Goal: Task Accomplishment & Management: Use online tool/utility

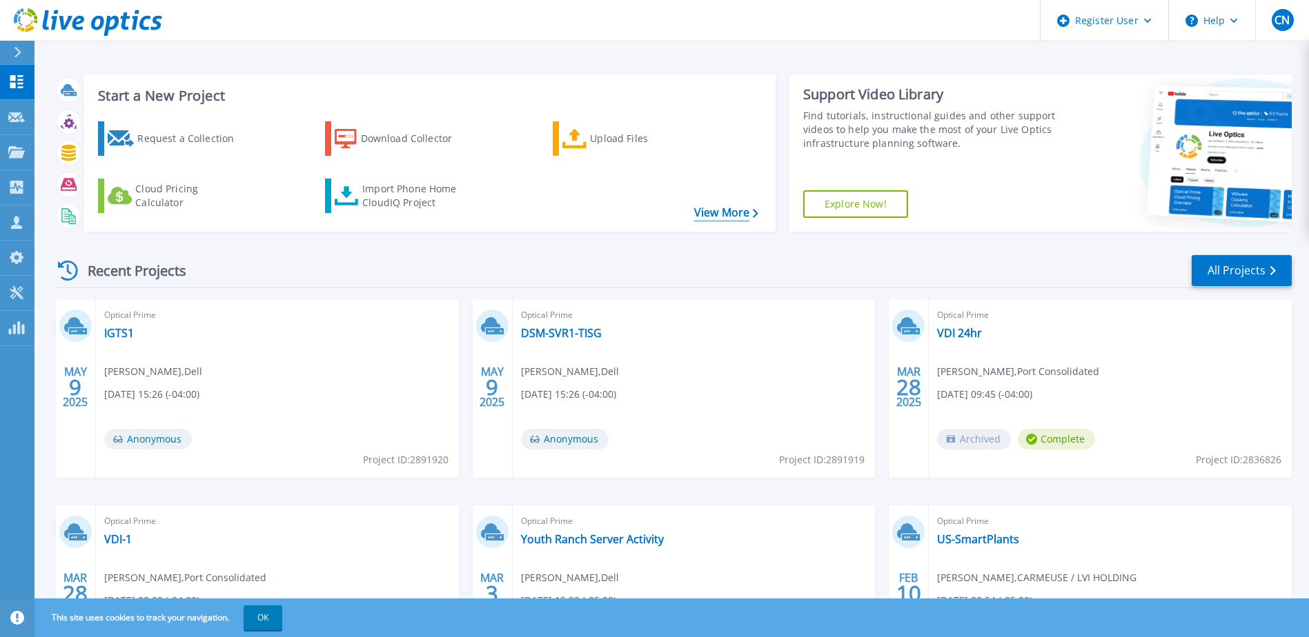
click at [713, 219] on link "View More" at bounding box center [726, 212] width 64 height 13
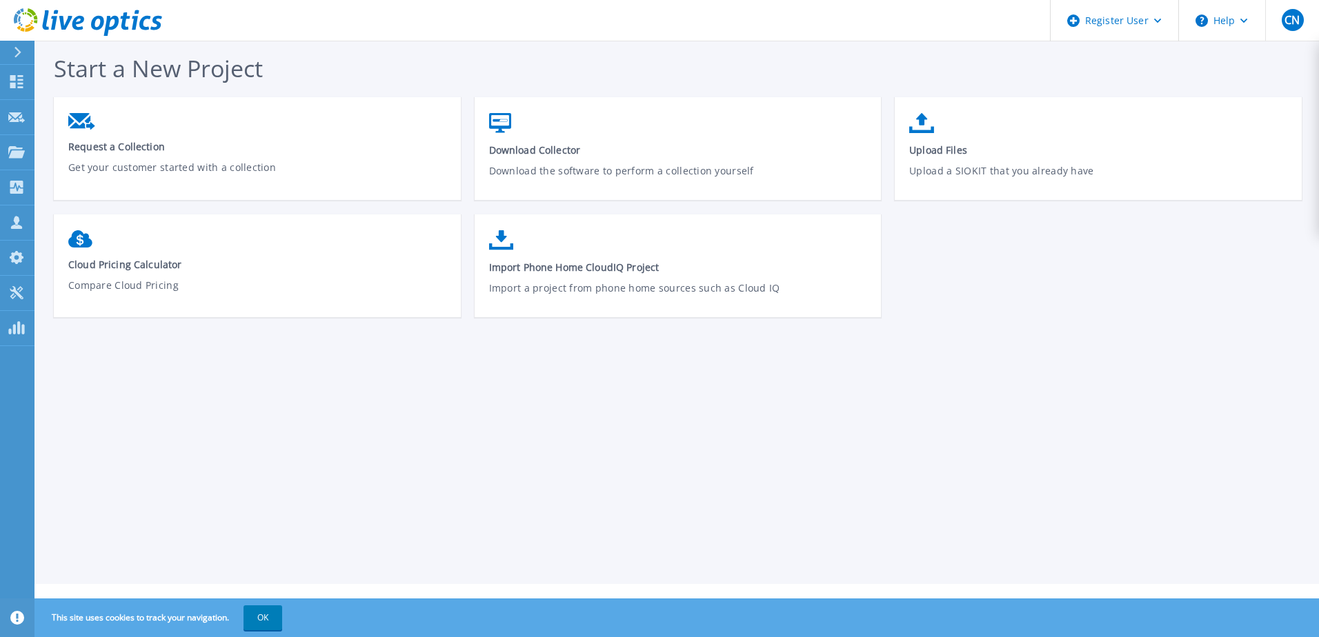
click at [91, 28] on icon at bounding box center [88, 22] width 148 height 28
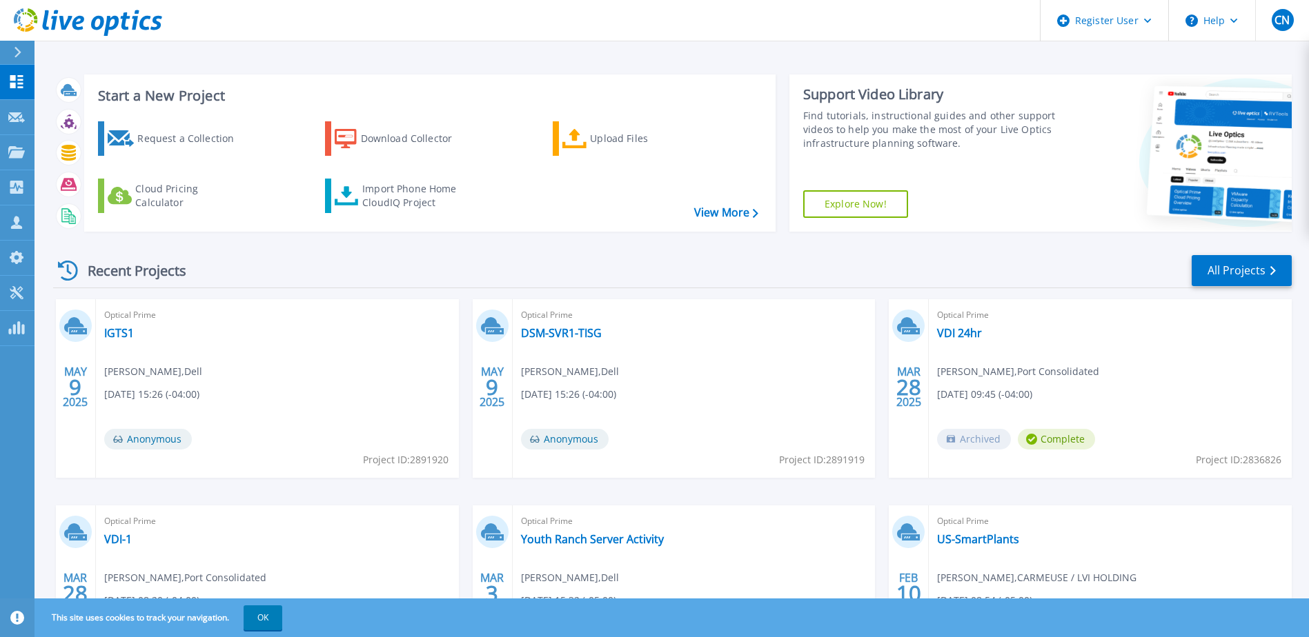
click at [17, 52] on icon at bounding box center [18, 52] width 8 height 11
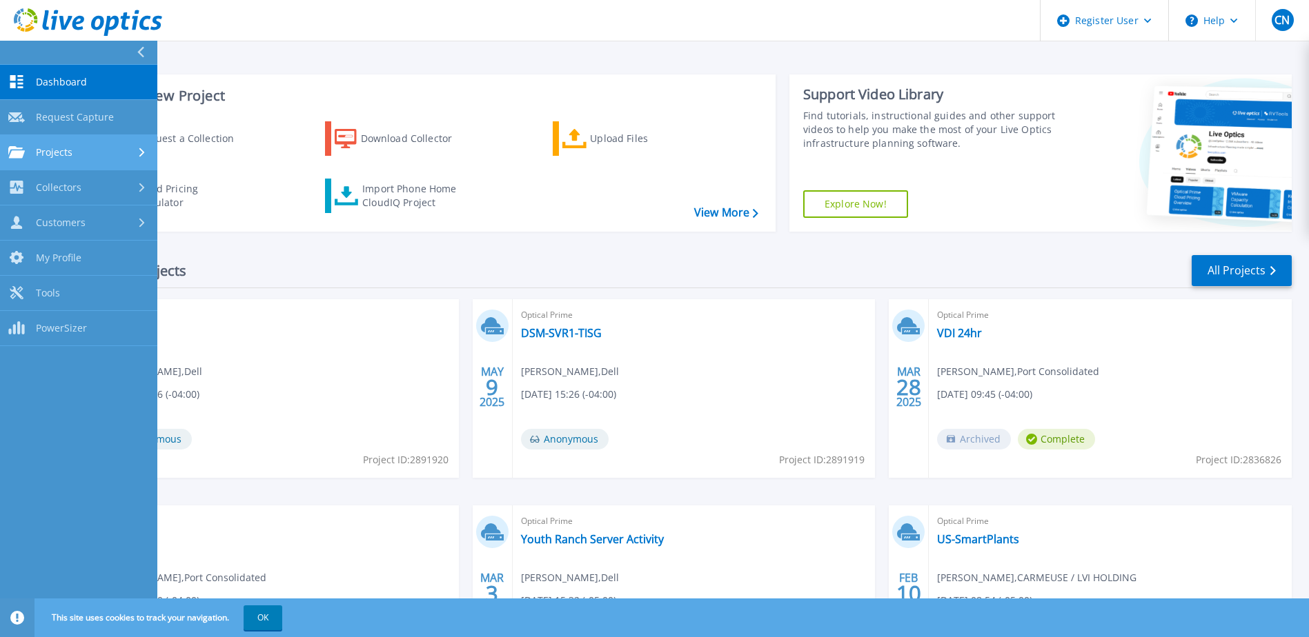
click at [84, 161] on link "Projects Projects" at bounding box center [78, 152] width 157 height 35
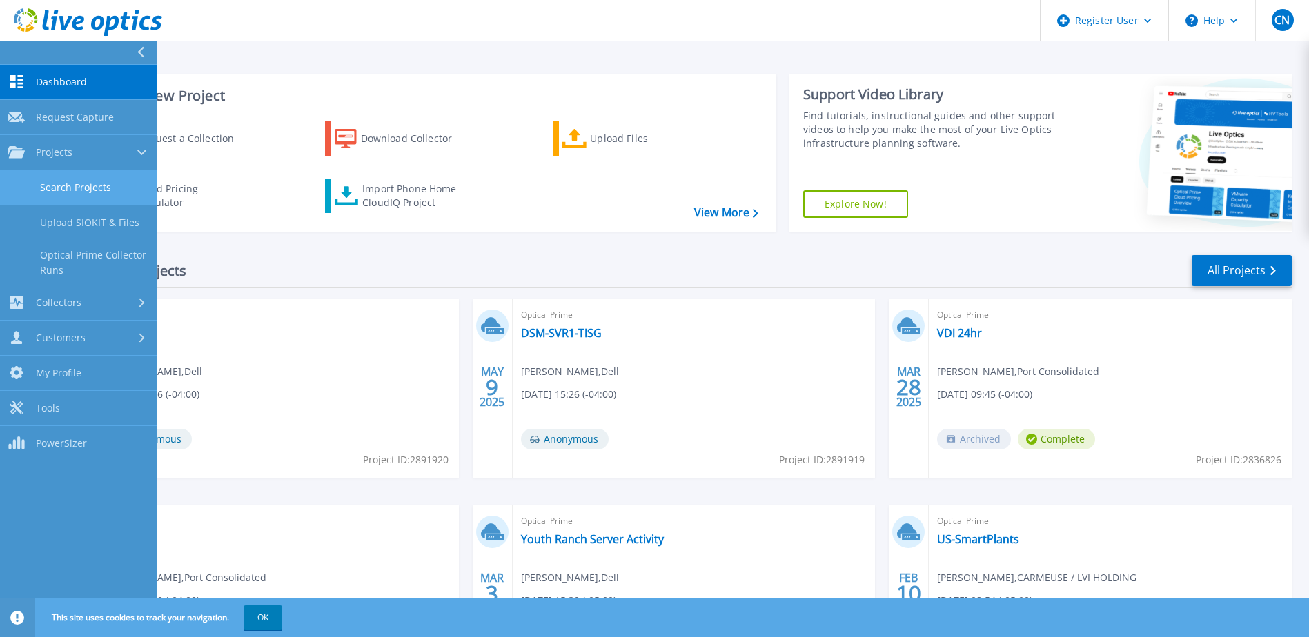
click at [73, 190] on link "Search Projects" at bounding box center [78, 187] width 157 height 35
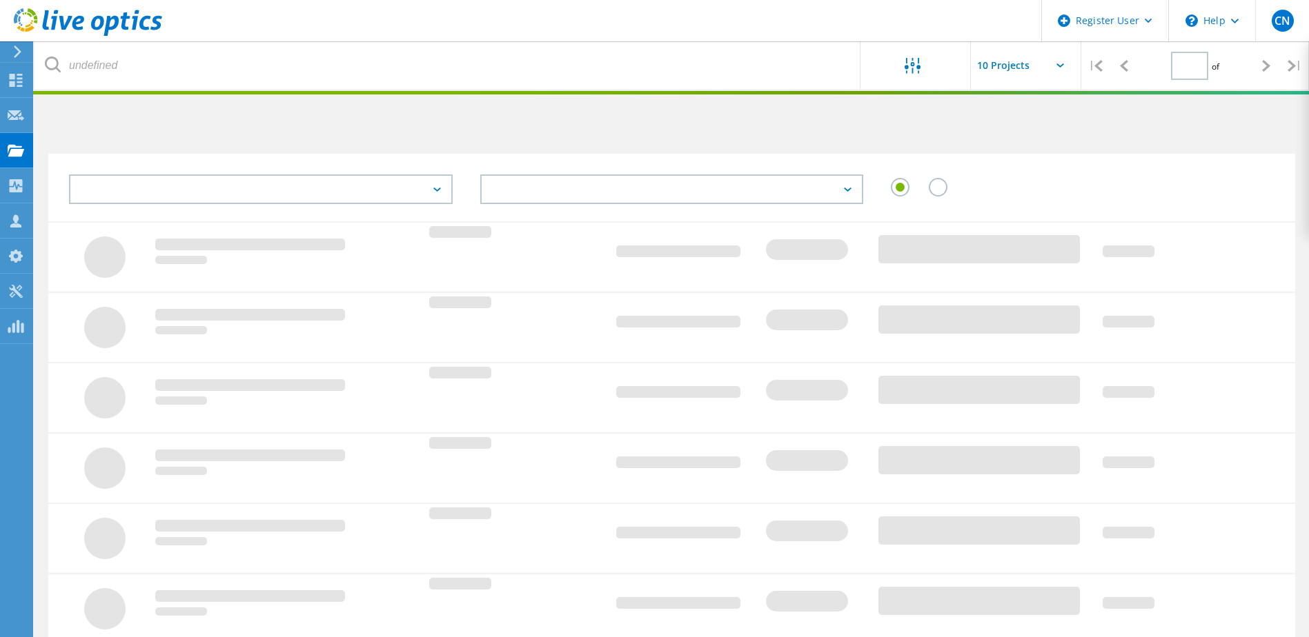
type input "1"
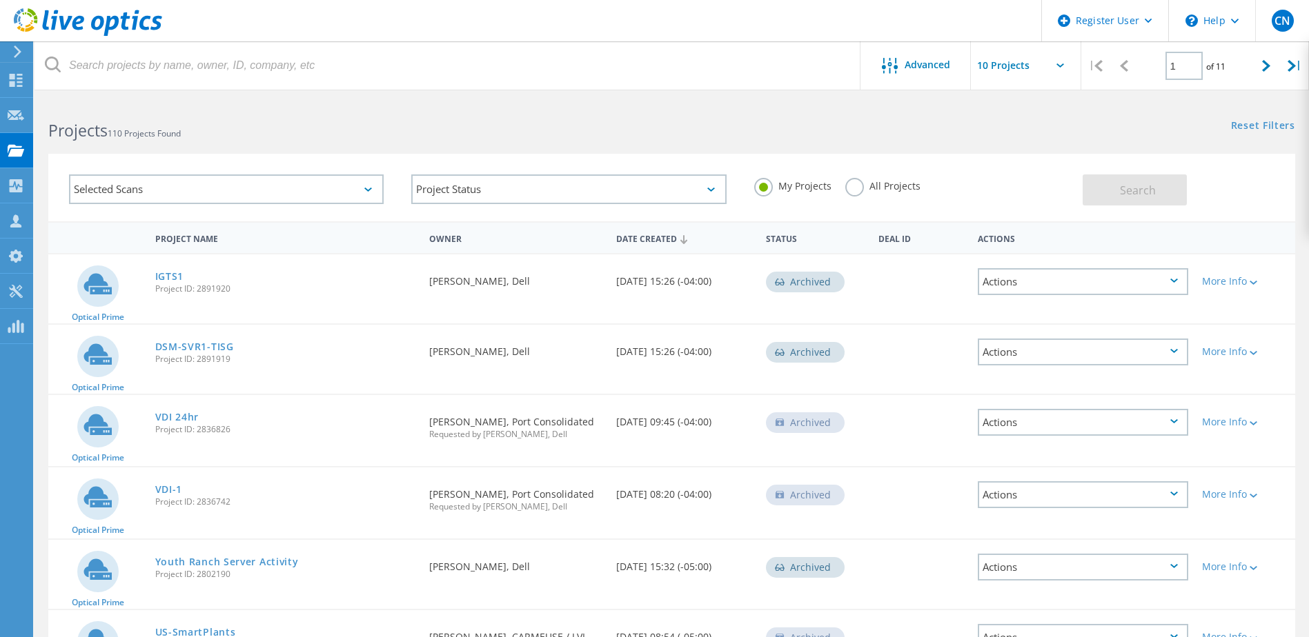
click at [243, 181] on div "Selected Scans" at bounding box center [226, 190] width 315 height 30
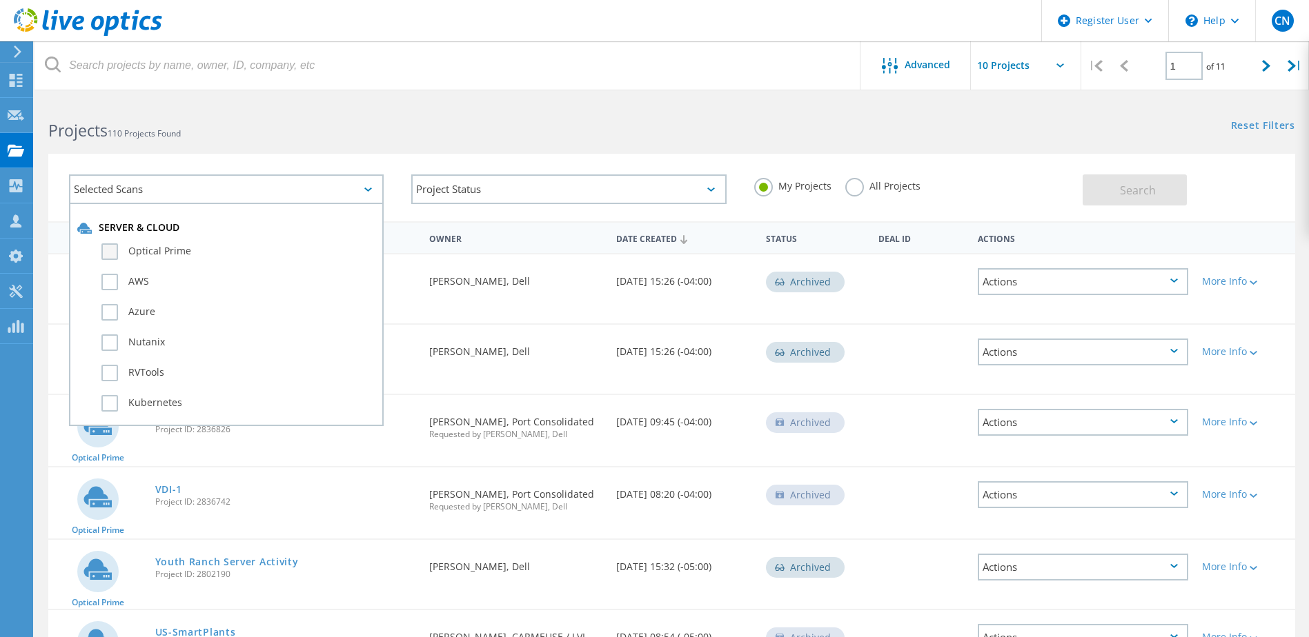
click at [210, 252] on label "Optical Prime" at bounding box center [238, 252] width 274 height 17
click at [0, 0] on input "Optical Prime" at bounding box center [0, 0] width 0 height 0
click at [1100, 183] on button "Search" at bounding box center [1134, 190] width 104 height 31
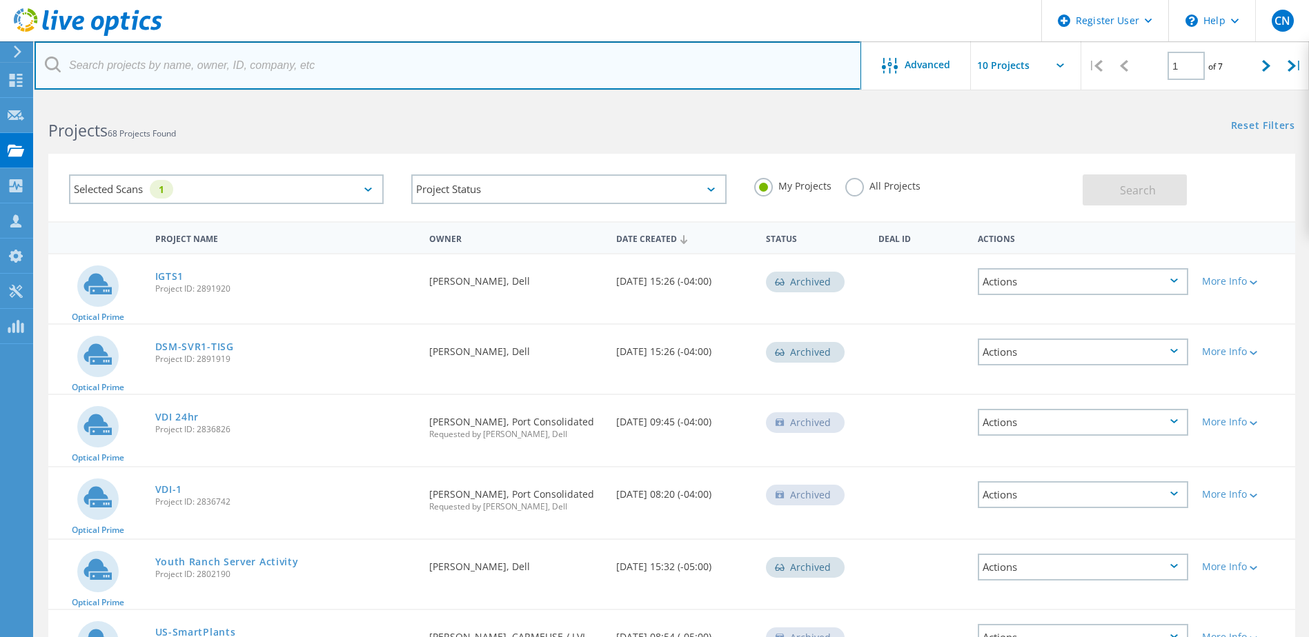
click at [349, 67] on input "text" at bounding box center [447, 65] width 826 height 48
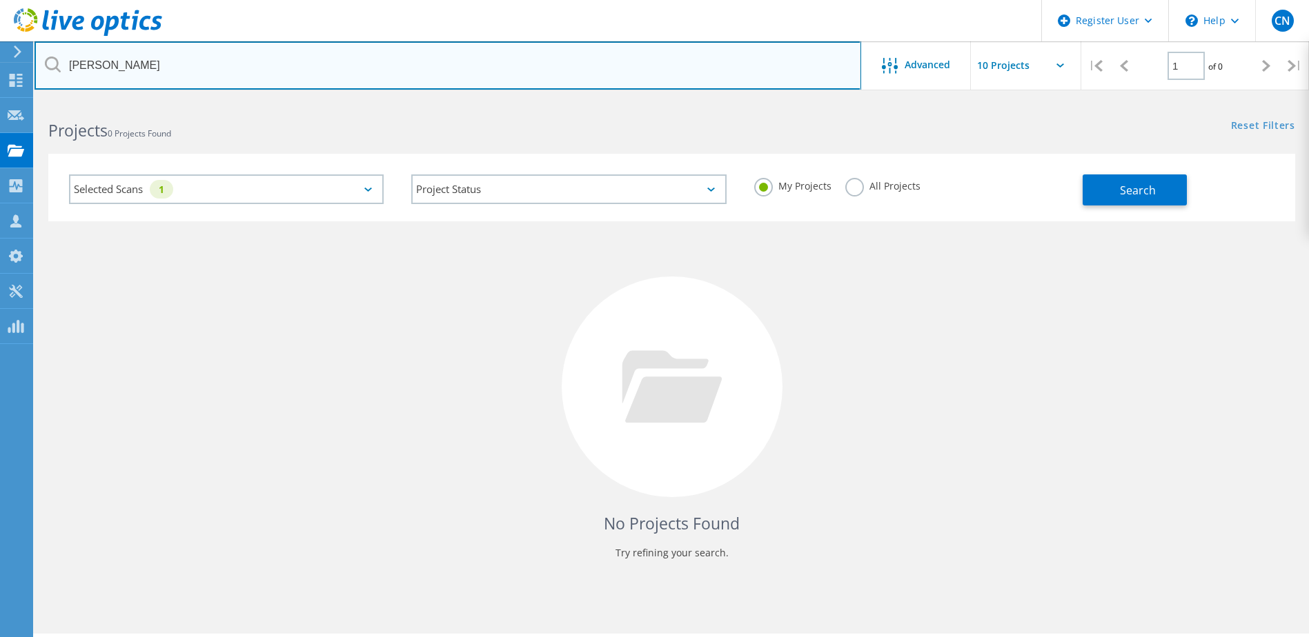
type input "Wayne"
